Goal: Navigation & Orientation: Find specific page/section

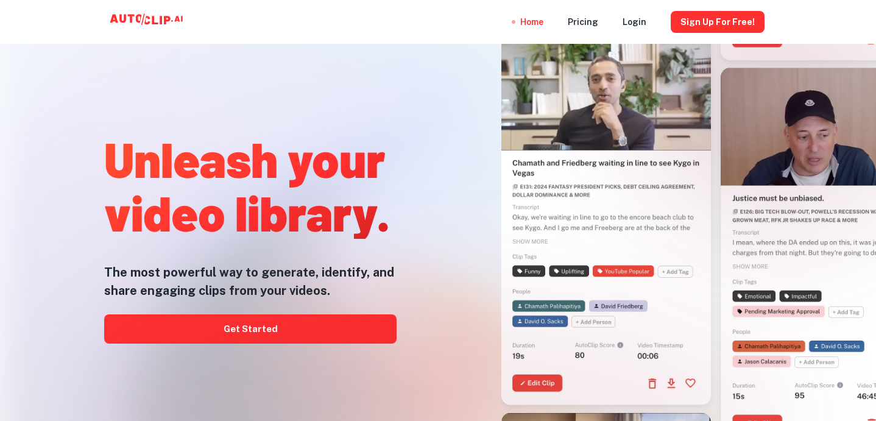
click at [244, 322] on div at bounding box center [438, 421] width 701 height 244
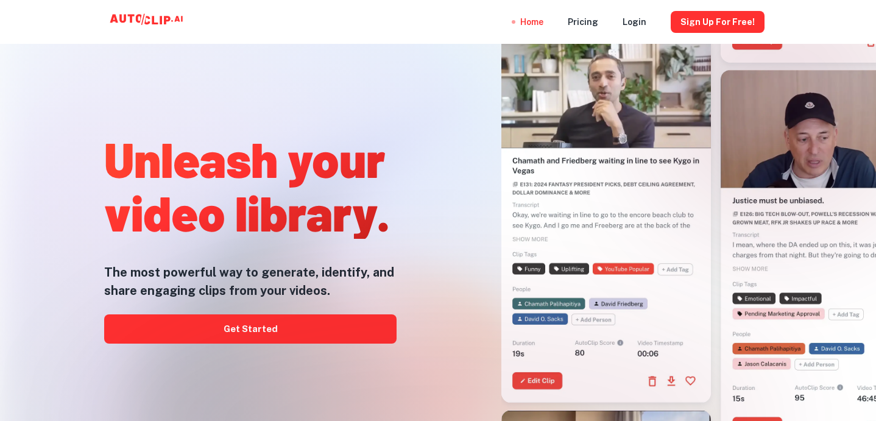
click at [241, 331] on div at bounding box center [438, 421] width 701 height 244
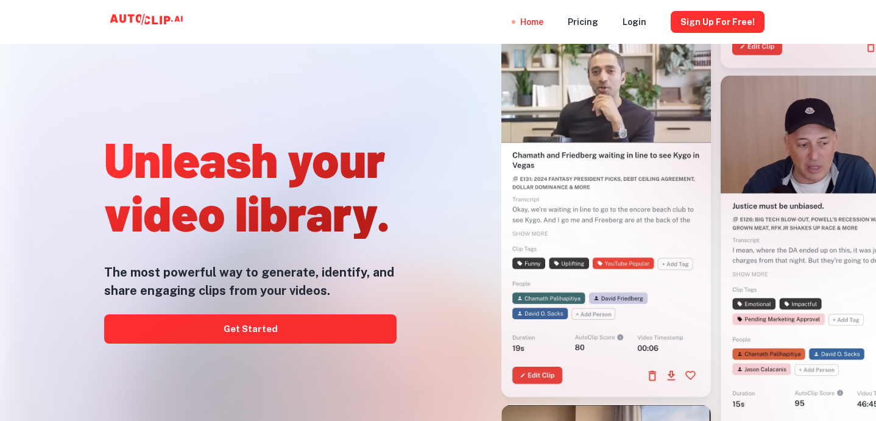
click at [239, 327] on div at bounding box center [438, 421] width 701 height 244
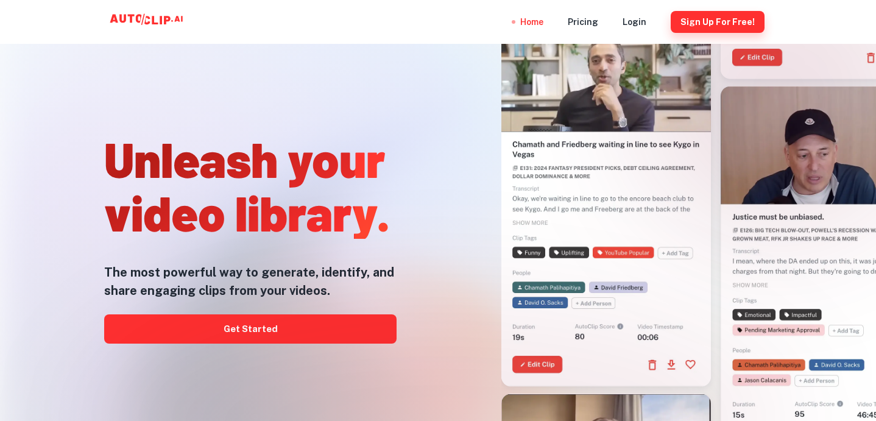
click at [691, 16] on button "Sign Up for free!" at bounding box center [718, 22] width 94 height 22
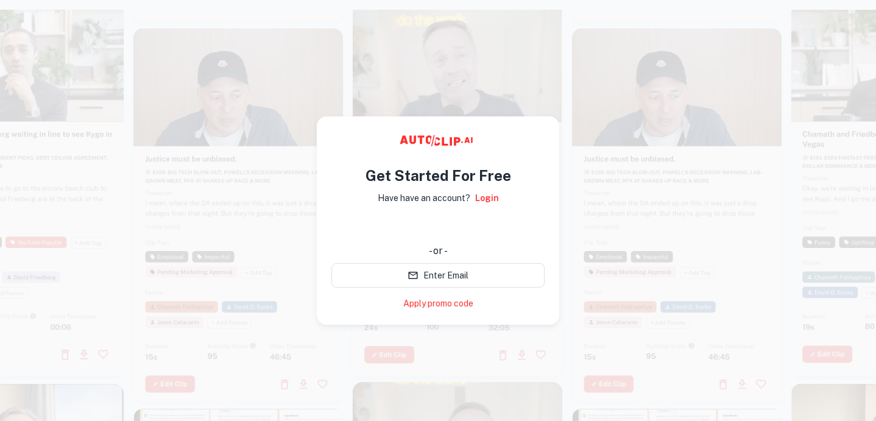
drag, startPoint x: 571, startPoint y: 391, endPoint x: 570, endPoint y: 380, distance: 11.0
click at [571, 391] on div at bounding box center [457, 220] width 1087 height 421
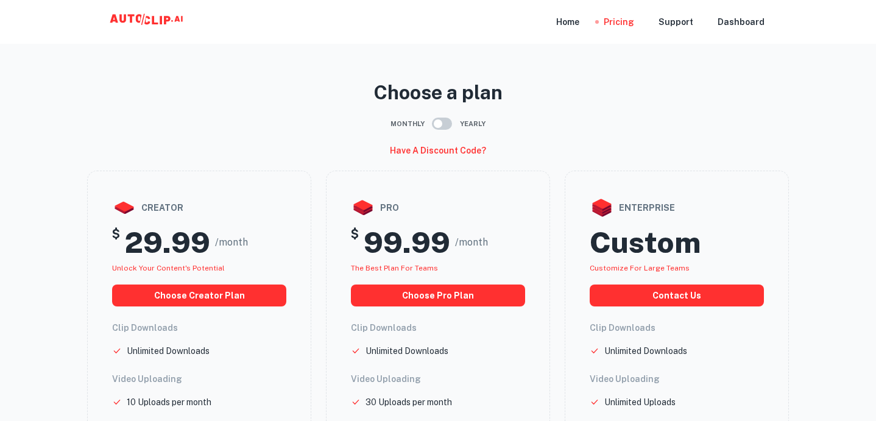
click at [116, 19] on icon at bounding box center [126, 18] width 32 height 9
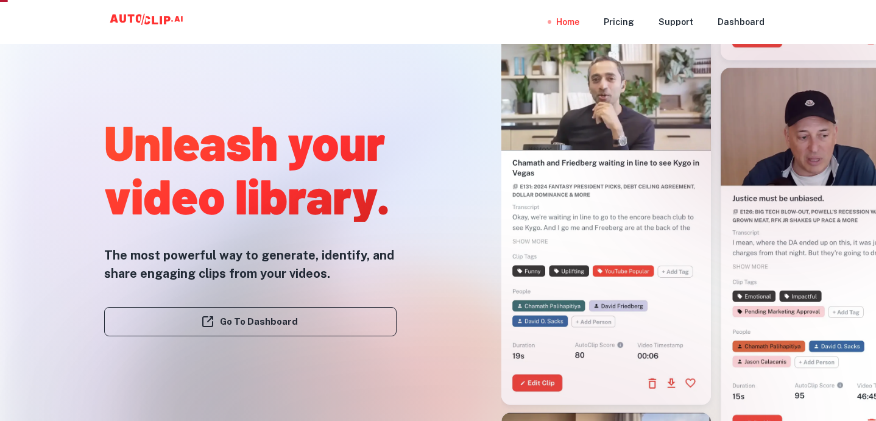
click at [263, 316] on div at bounding box center [438, 421] width 701 height 244
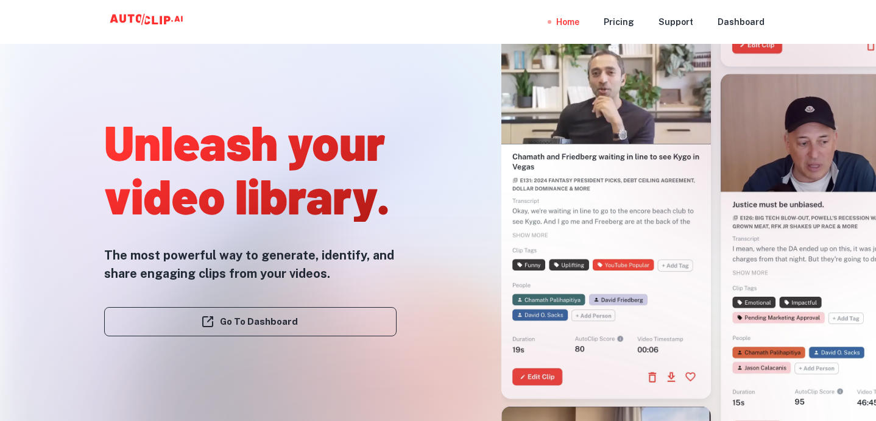
click at [265, 328] on div at bounding box center [438, 421] width 701 height 244
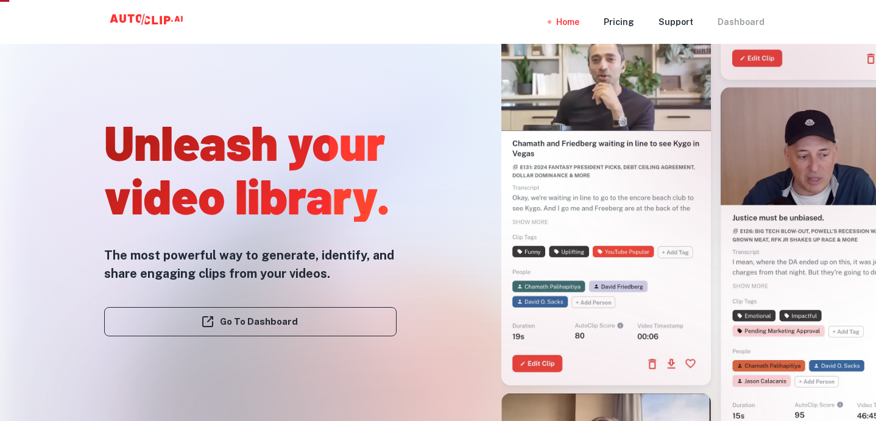
click at [742, 22] on div "Dashboard" at bounding box center [741, 22] width 47 height 44
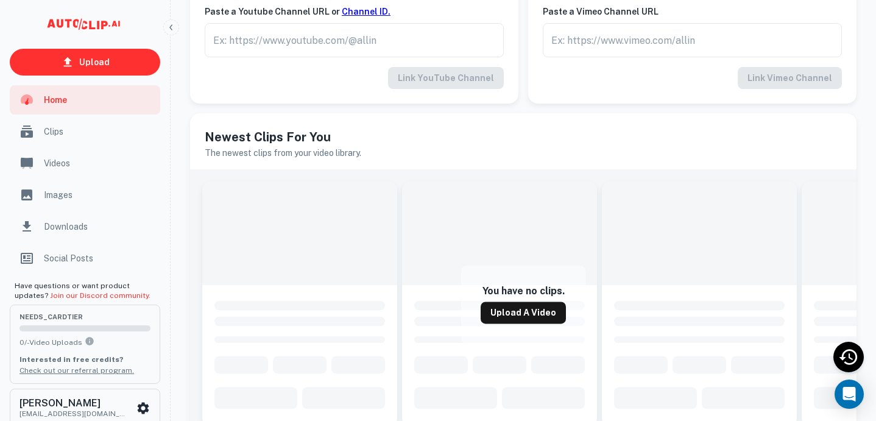
scroll to position [328, 0]
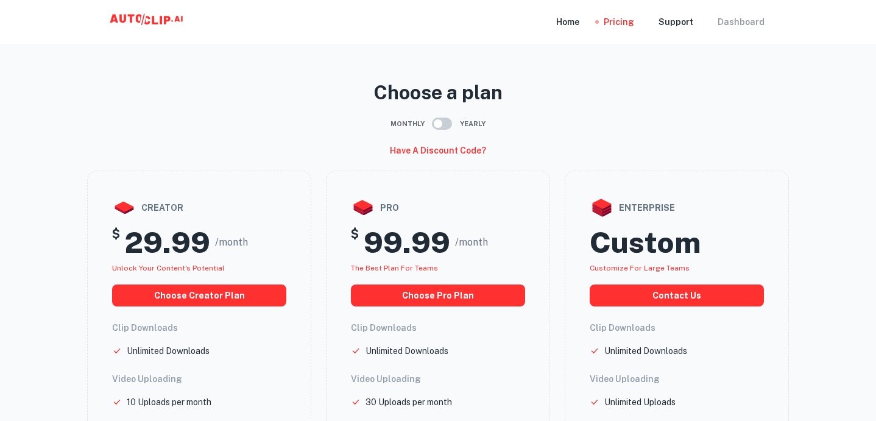
click at [737, 20] on div "Dashboard" at bounding box center [741, 22] width 47 height 44
